Goal: Information Seeking & Learning: Stay updated

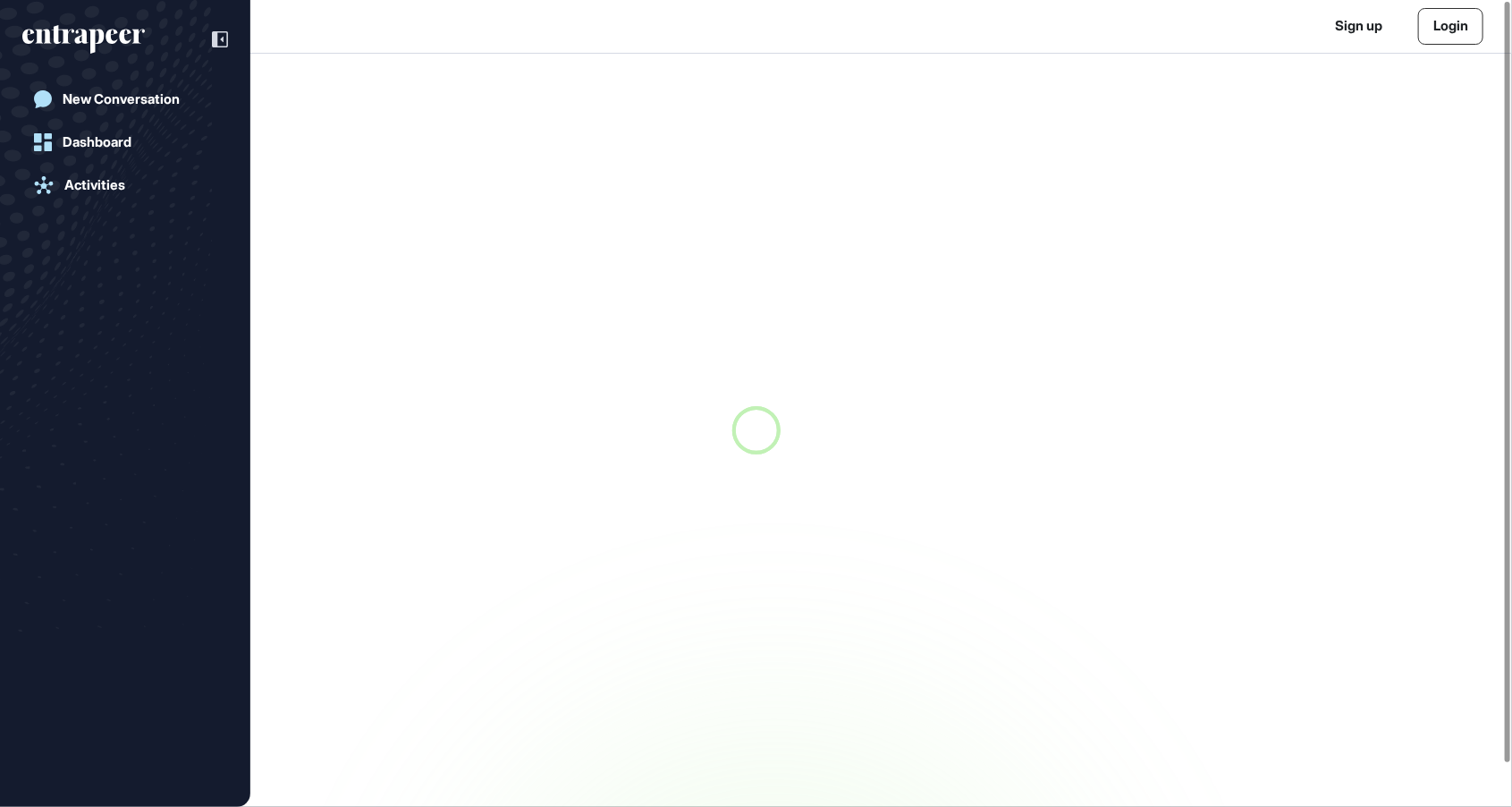
scroll to position [1, 1]
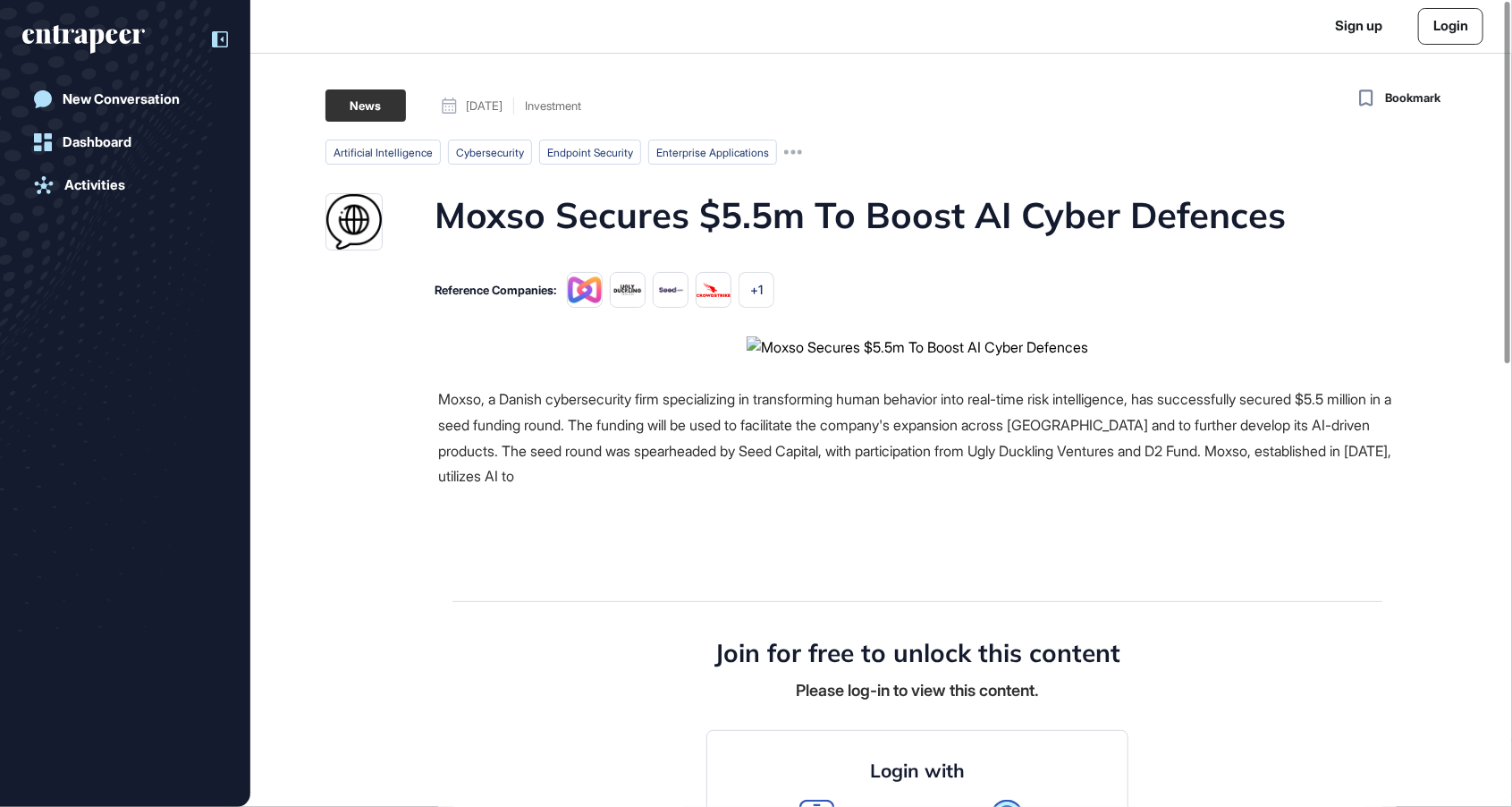
click at [210, 31] on div at bounding box center [212, 39] width 34 height 34
